Goal: Task Accomplishment & Management: Manage account settings

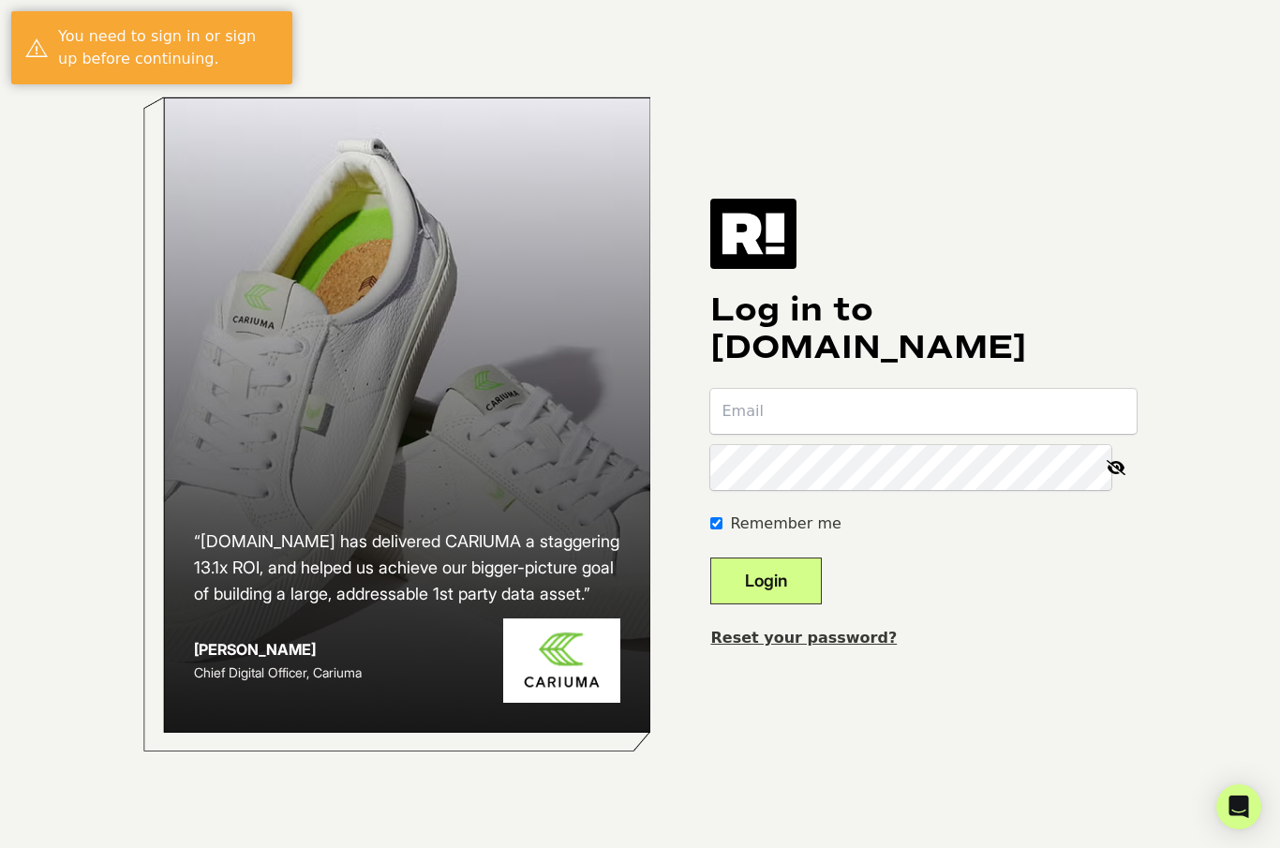
type input "info@rtamarketing.com"
click at [804, 605] on button "Login" at bounding box center [766, 581] width 112 height 47
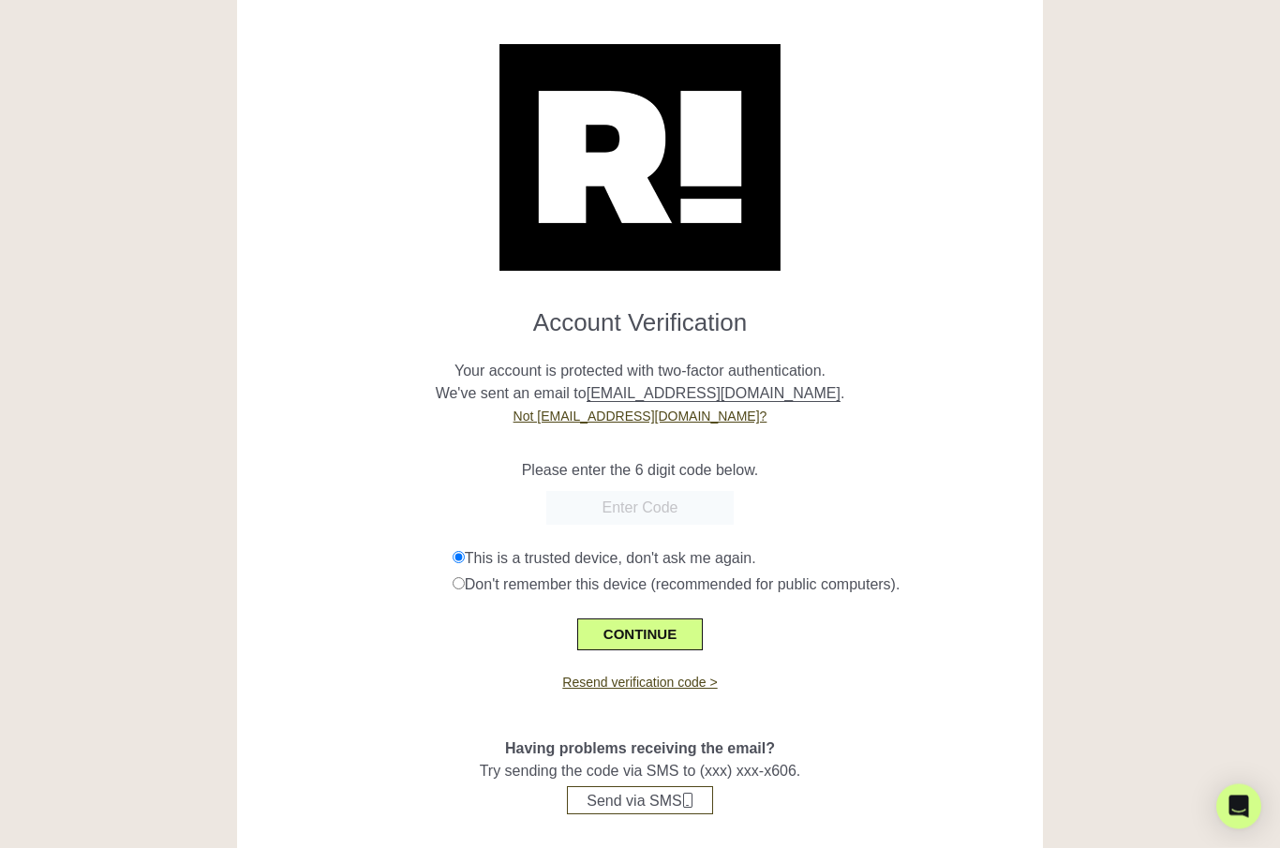
scroll to position [24, 0]
click at [657, 634] on button "CONTINUE" at bounding box center [640, 634] width 126 height 32
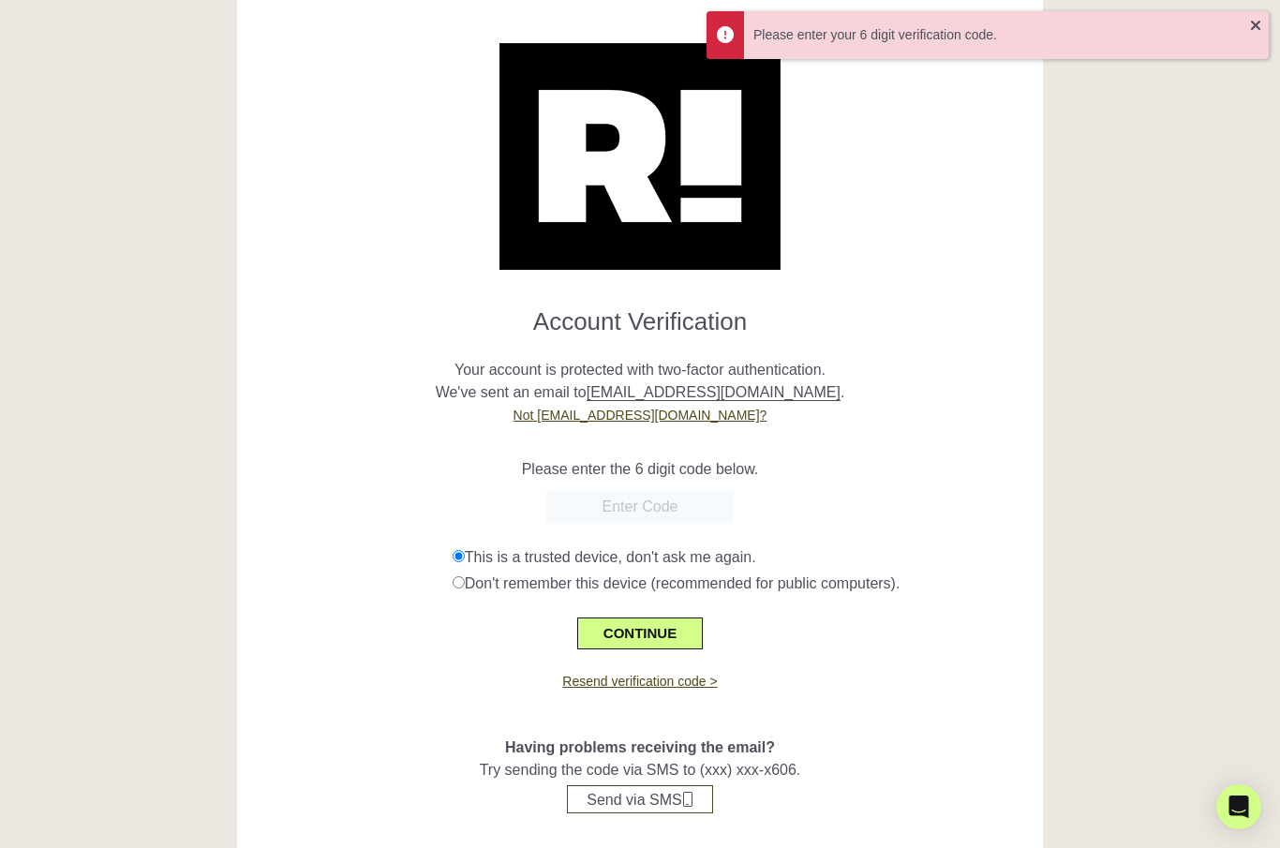
click at [665, 490] on input "text" at bounding box center [639, 507] width 187 height 34
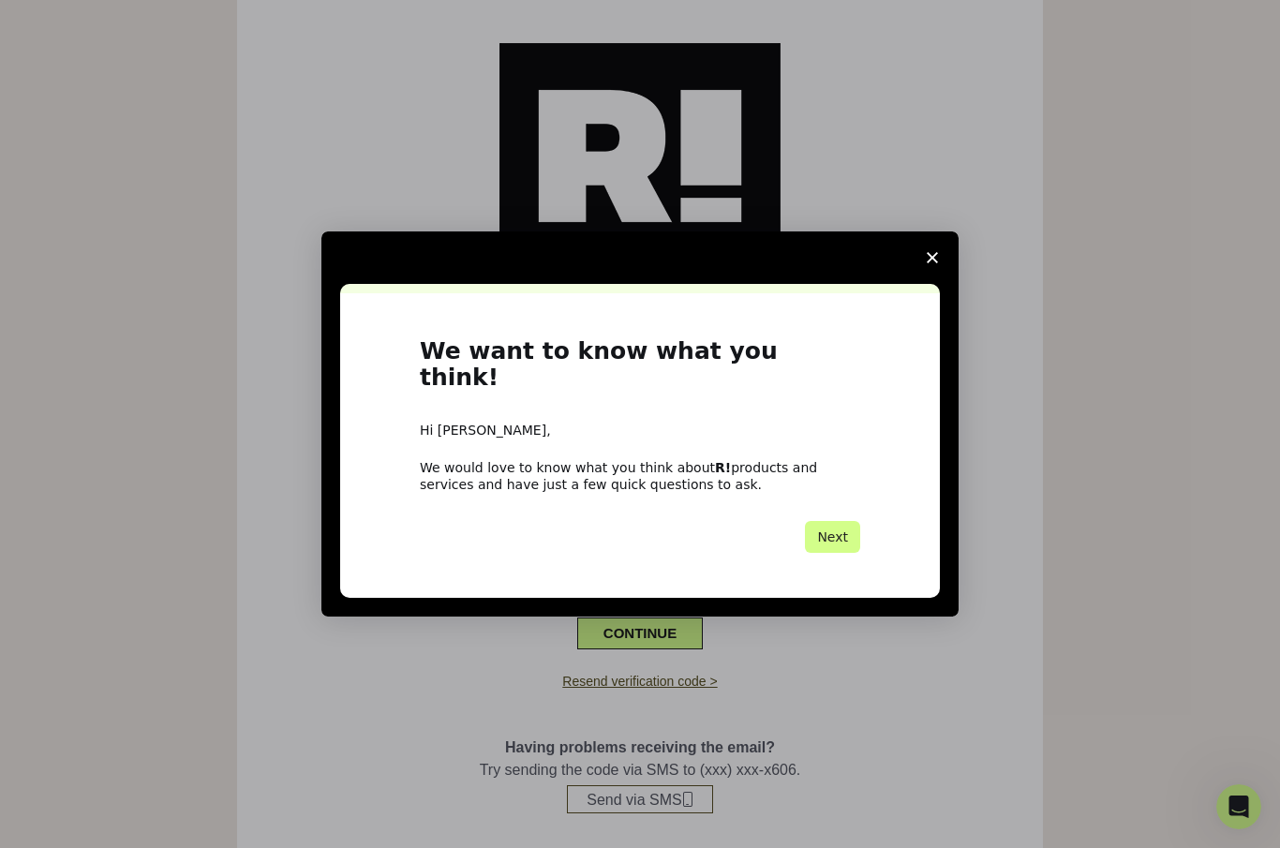
scroll to position [0, 0]
click at [945, 280] on span "Close survey" at bounding box center [932, 258] width 52 height 52
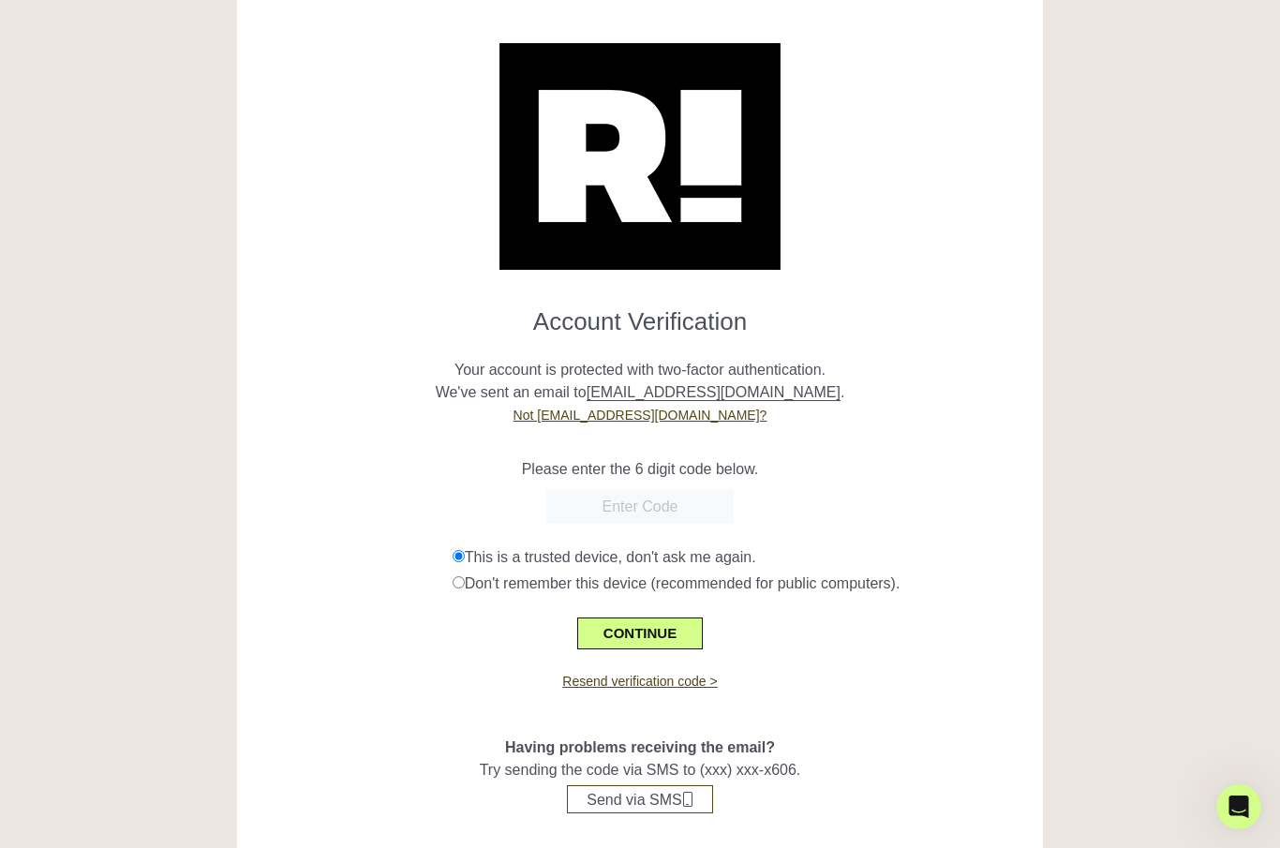
click at [660, 515] on input "text" at bounding box center [639, 507] width 187 height 34
click at [665, 491] on input "text" at bounding box center [639, 507] width 187 height 34
type input "970905"
click at [669, 632] on button "CONTINUE" at bounding box center [640, 634] width 126 height 32
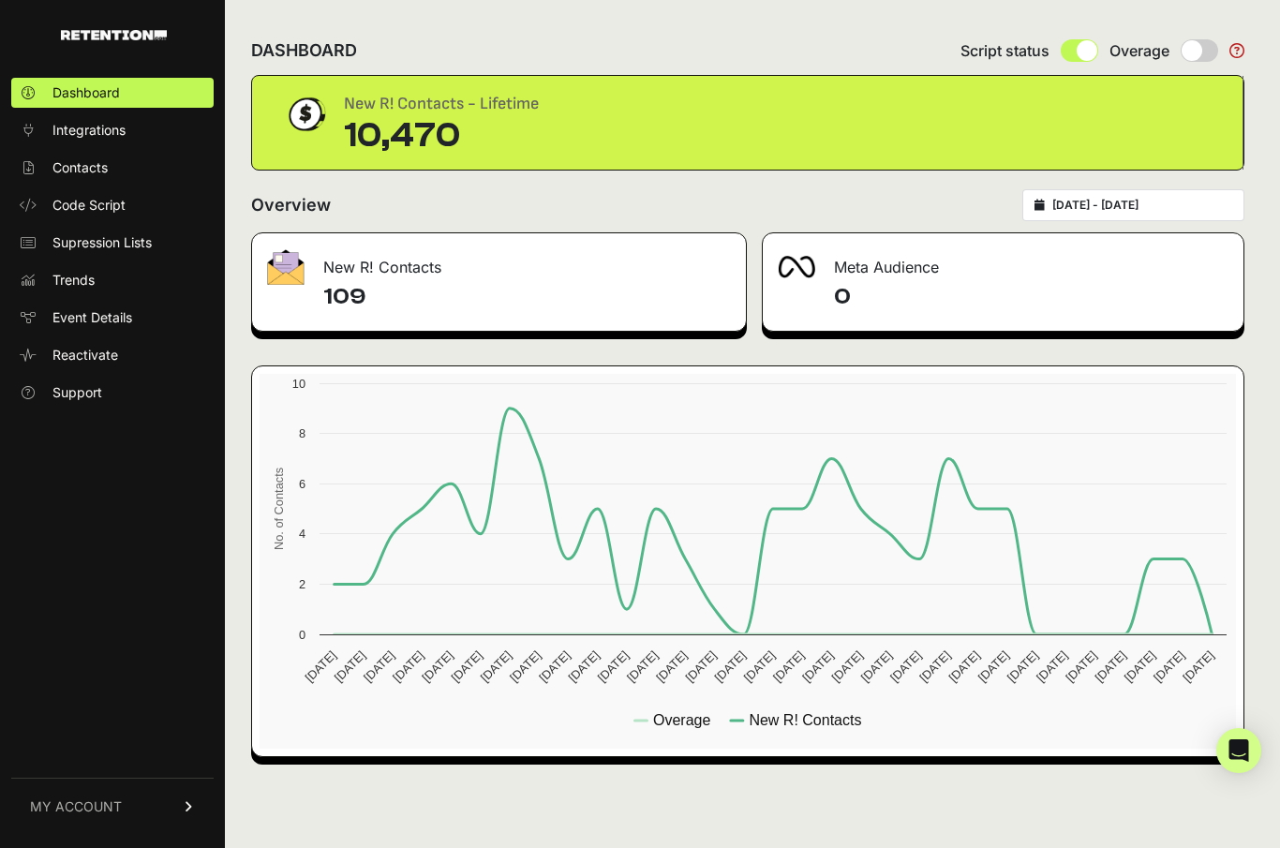
click at [81, 178] on link "Contacts" at bounding box center [112, 168] width 202 height 30
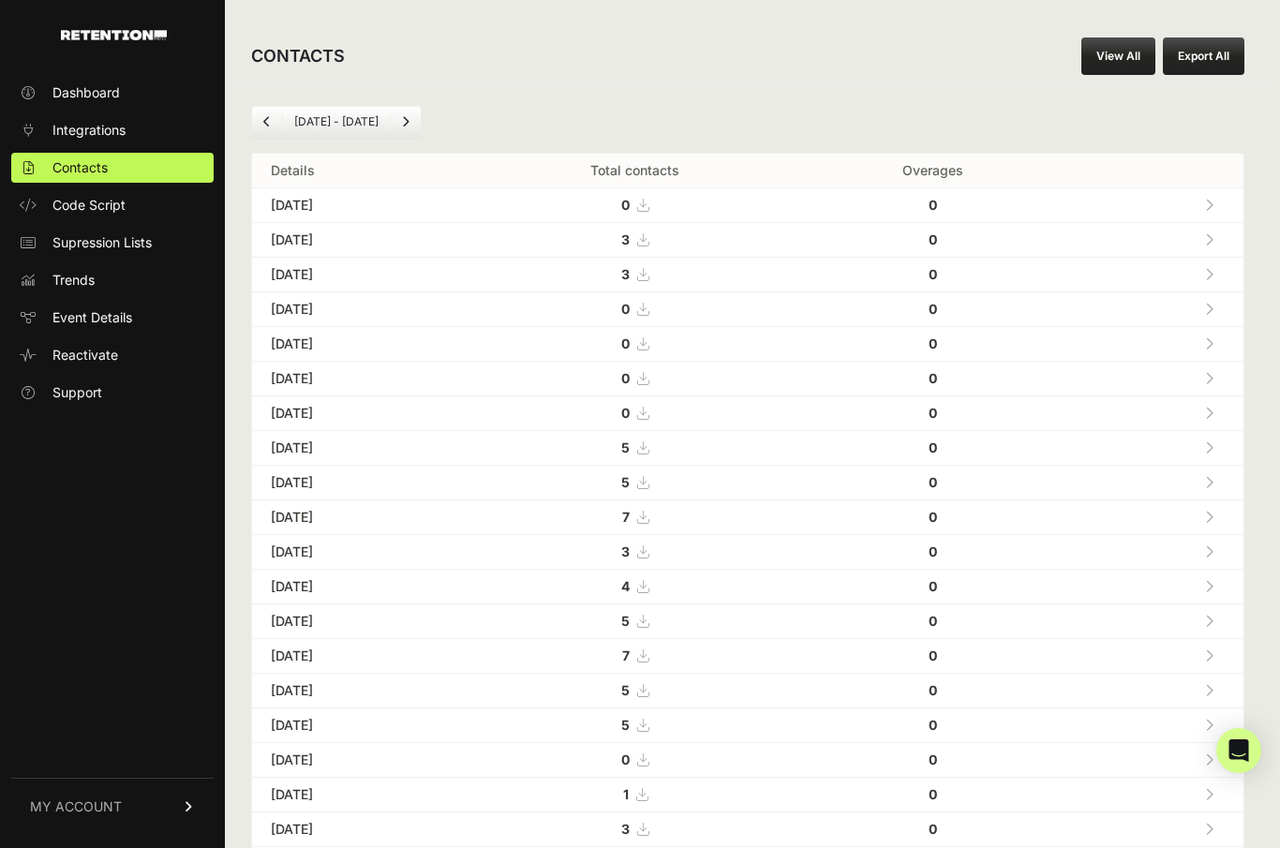
click at [649, 240] on span "3" at bounding box center [634, 240] width 27 height 16
click at [1207, 238] on icon at bounding box center [1209, 239] width 8 height 13
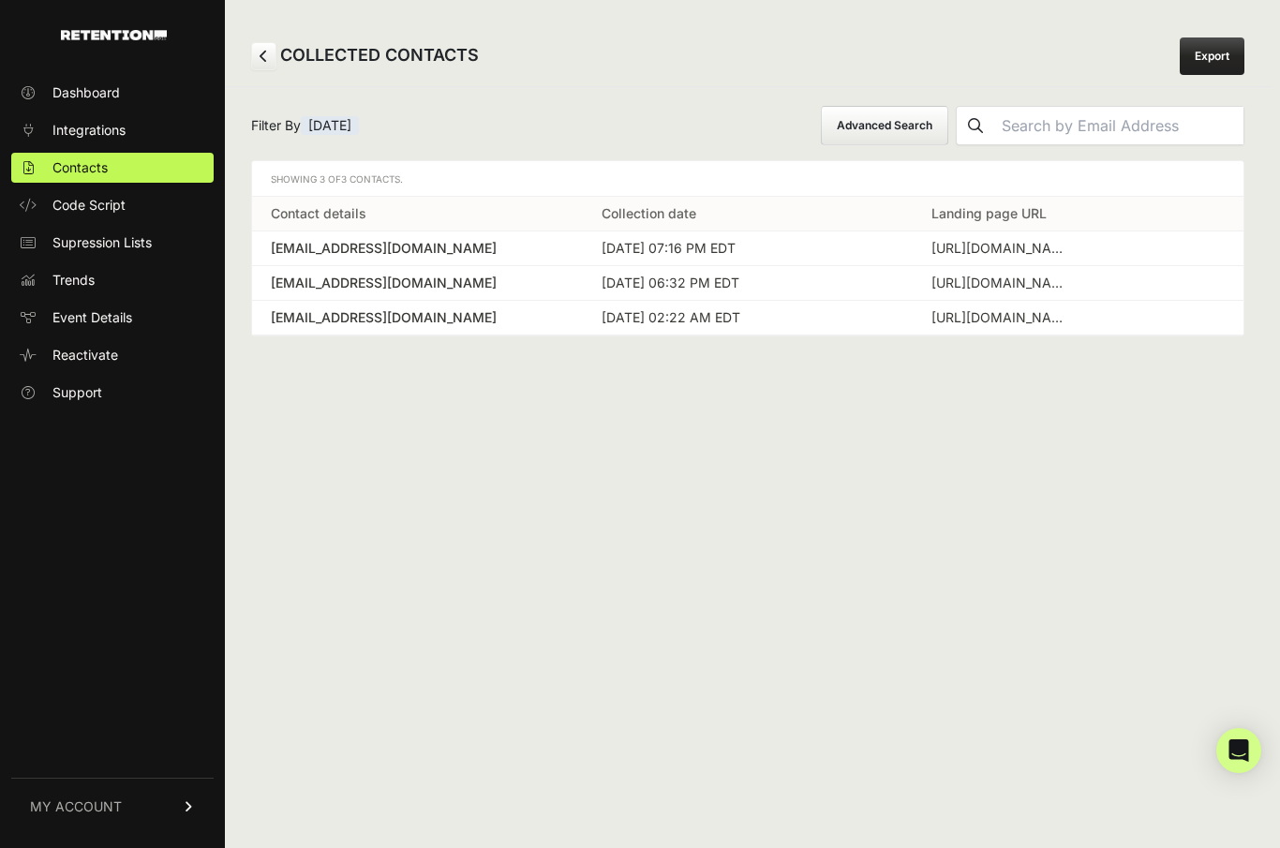
click at [1178, 234] on td "[URL][DOMAIN_NAME]" at bounding box center [1078, 249] width 331 height 35
click at [80, 135] on span "Integrations" at bounding box center [88, 130] width 73 height 19
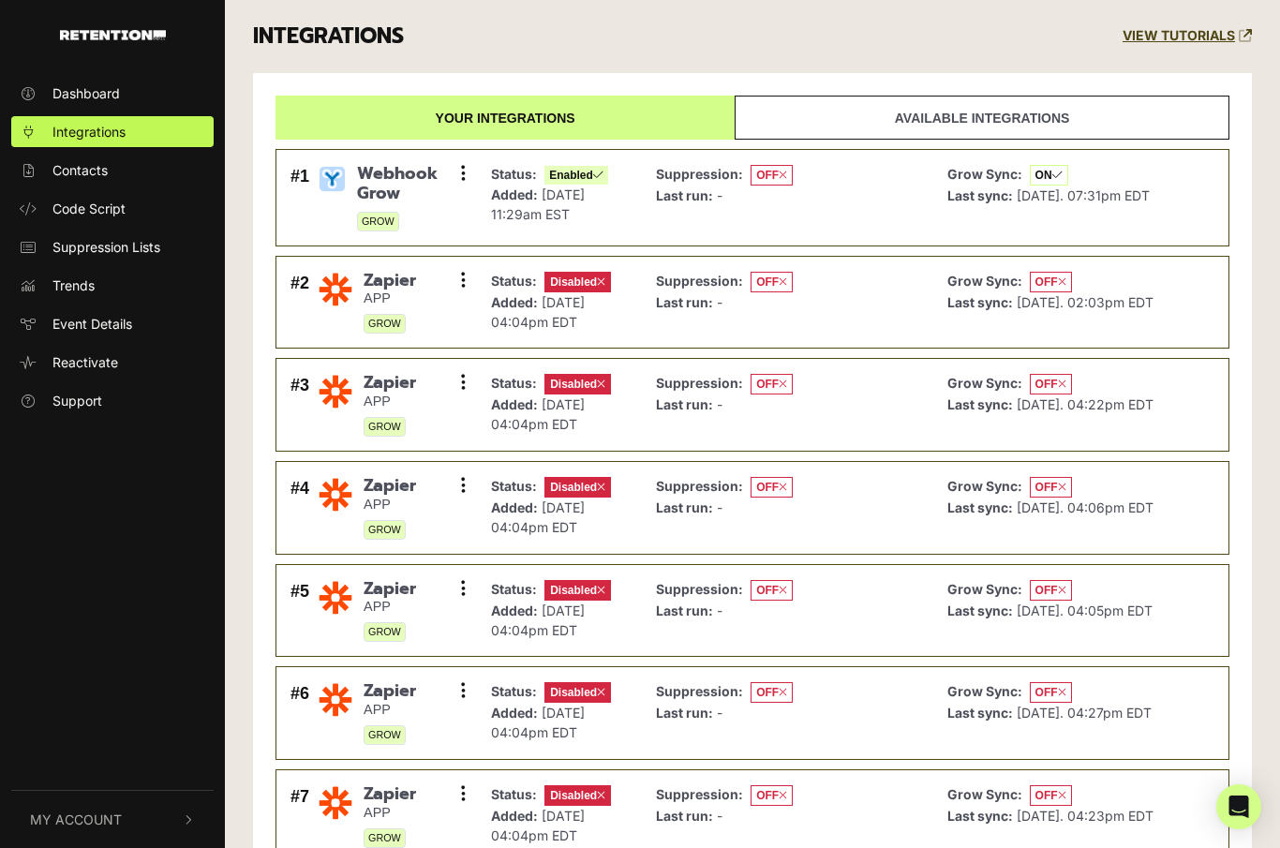
click at [73, 155] on link "Contacts" at bounding box center [112, 170] width 202 height 31
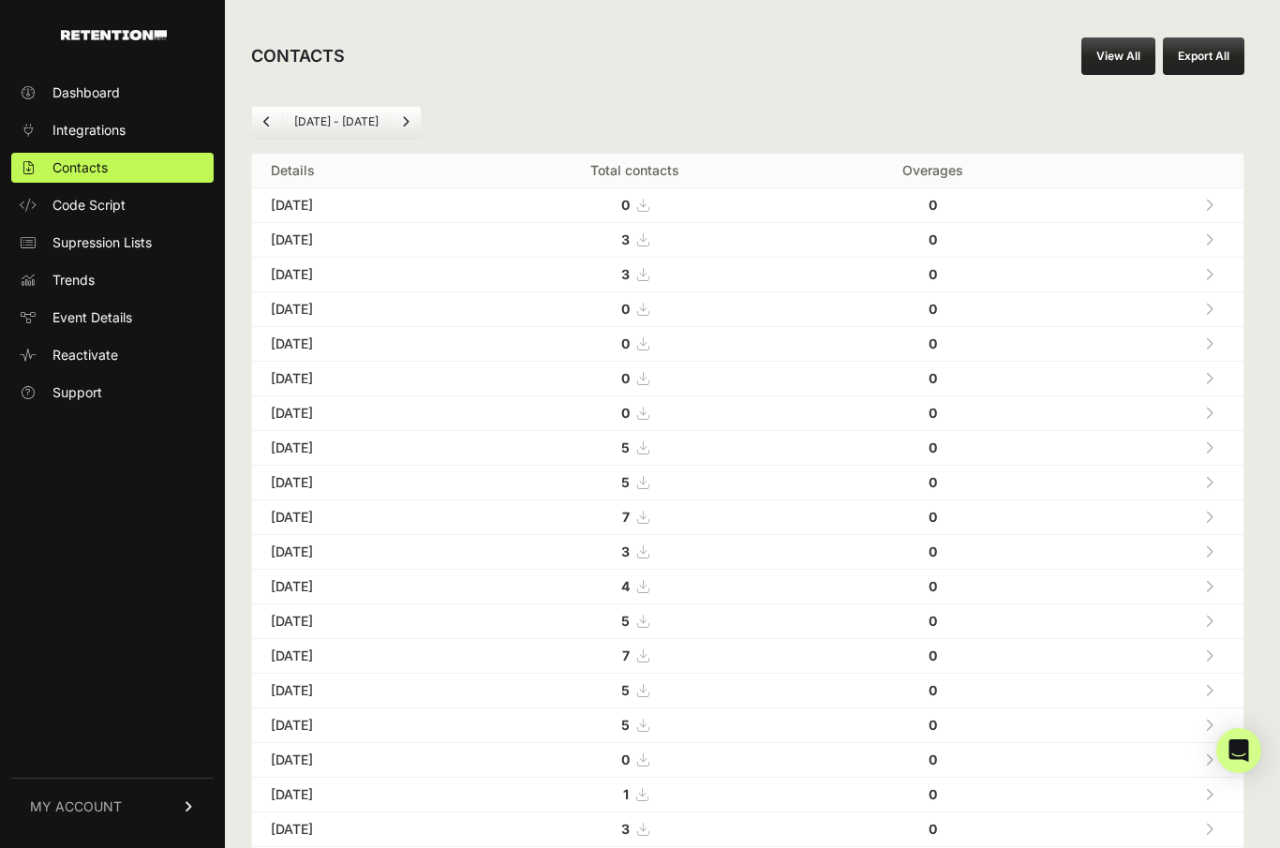
click at [649, 515] on icon at bounding box center [642, 517] width 11 height 13
click at [559, 516] on td "7" at bounding box center [635, 518] width 335 height 35
click at [1215, 515] on link at bounding box center [1209, 517] width 31 height 38
